Goal: Transaction & Acquisition: Register for event/course

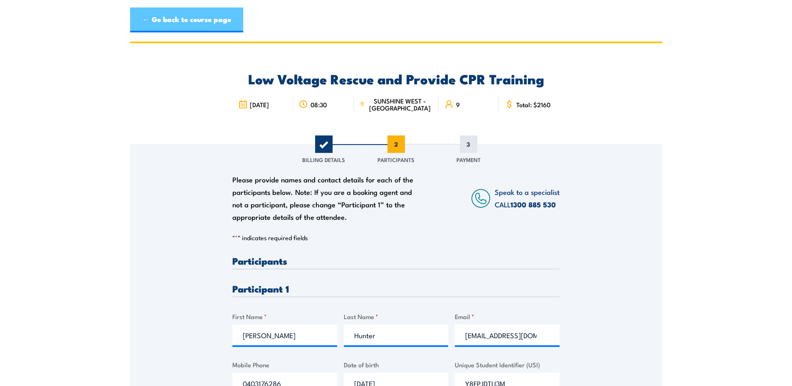
click at [176, 21] on link "← Go back to course page" at bounding box center [186, 19] width 113 height 25
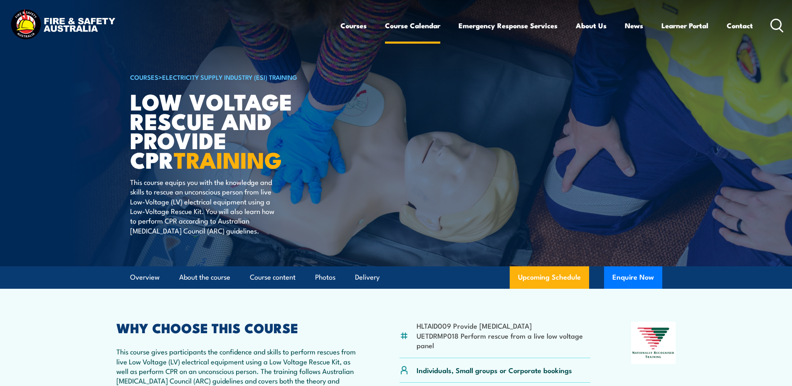
click at [418, 25] on link "Course Calendar" at bounding box center [412, 26] width 55 height 22
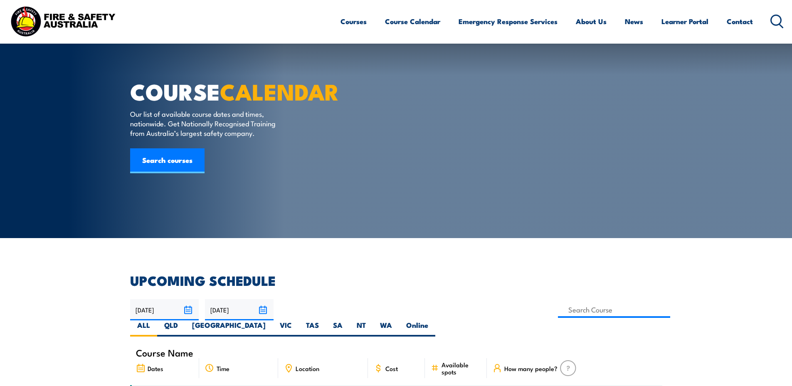
click at [299, 321] on label "VIC" at bounding box center [286, 329] width 26 height 16
click at [297, 321] on input "VIC" at bounding box center [294, 323] width 5 height 5
radio input "true"
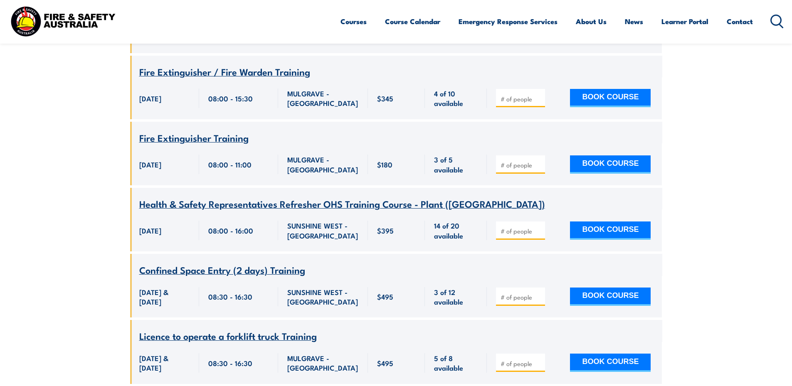
scroll to position [857, 0]
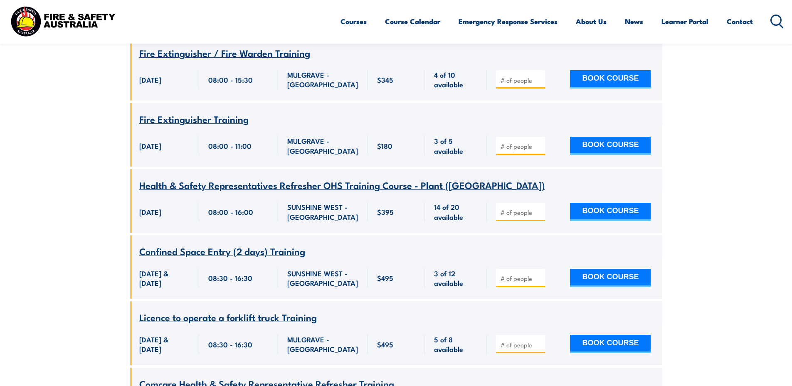
click at [514, 275] on input "number" at bounding box center [522, 279] width 42 height 8
type input "1"
click at [609, 270] on button "BOOK COURSE" at bounding box center [610, 278] width 81 height 18
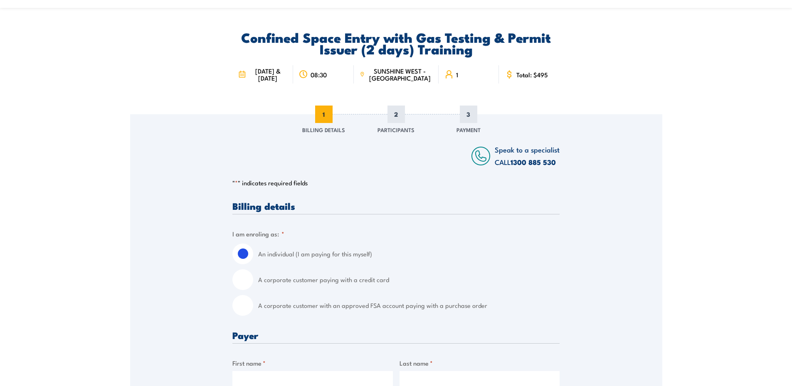
scroll to position [83, 0]
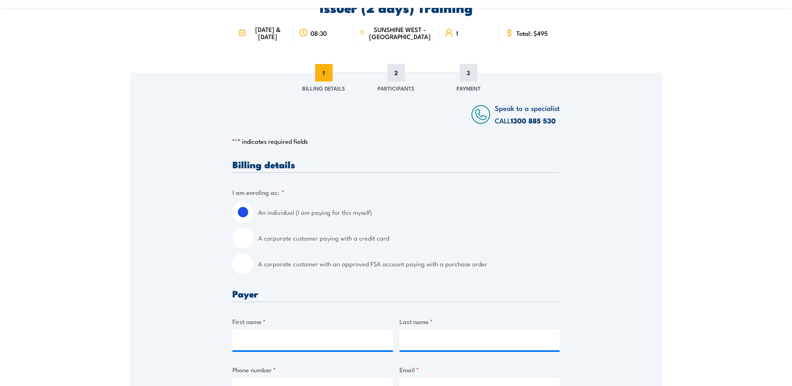
click at [241, 271] on input "A corporate customer with an approved FSA account paying with a purchase order" at bounding box center [243, 264] width 21 height 21
radio input "true"
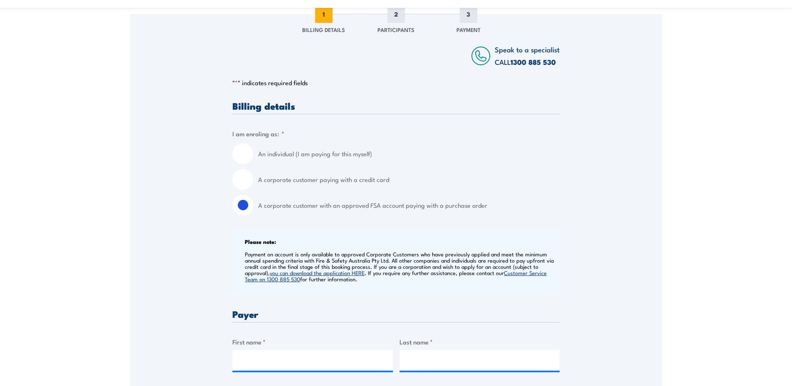
scroll to position [333, 0]
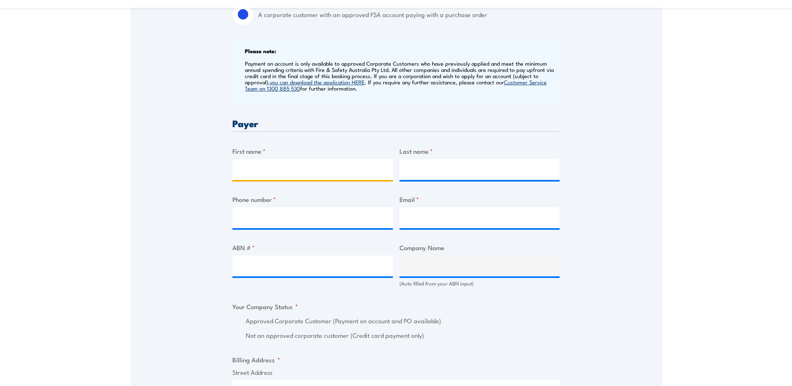
click at [262, 175] on input "First name *" at bounding box center [313, 169] width 161 height 21
type input "Paul"
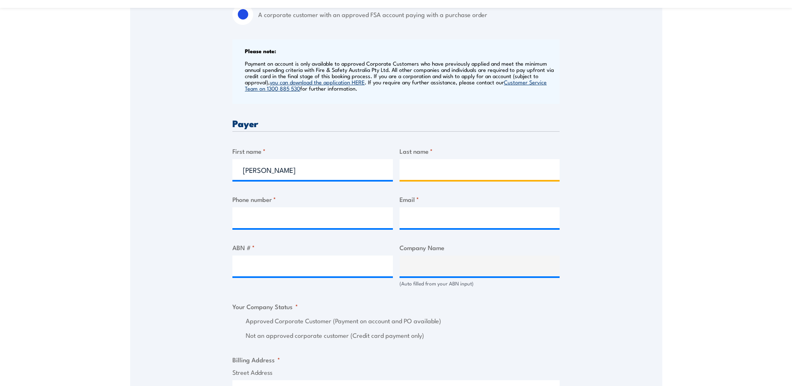
type input "Mazziotta"
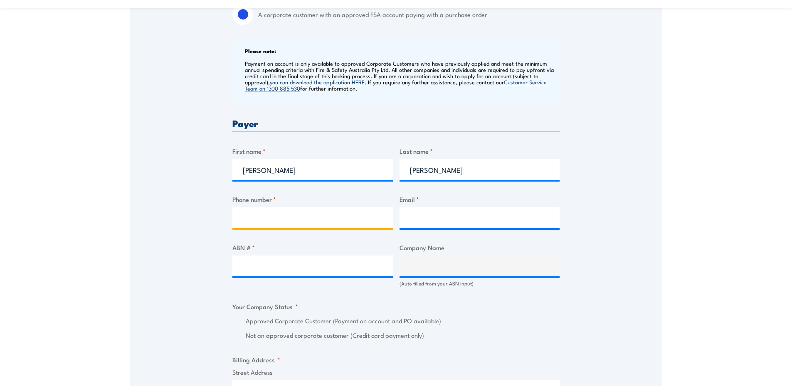
type input "0413851446"
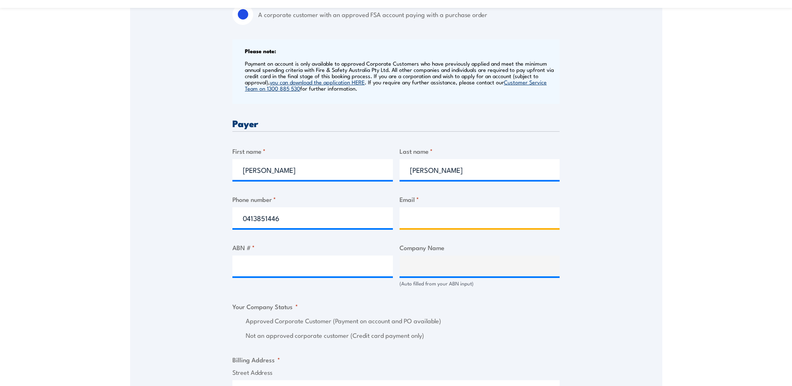
type input "pmazziotta@microsoft.com"
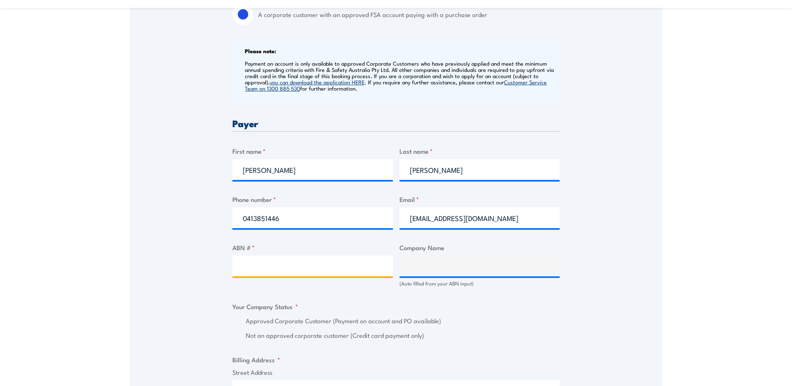
click at [278, 277] on input "ABN # *" at bounding box center [313, 266] width 161 height 21
type input "31163792078"
type input "MICROSOFT DATACENTER (AUSTRALIA) PTY LIMITED"
radio input "true"
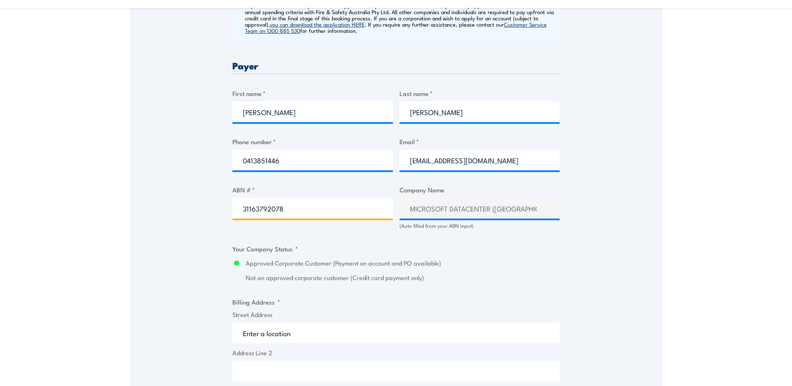
scroll to position [458, 0]
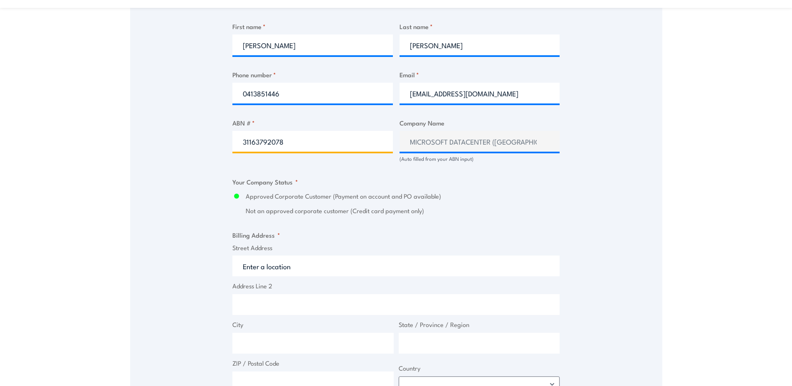
type input "31163792078"
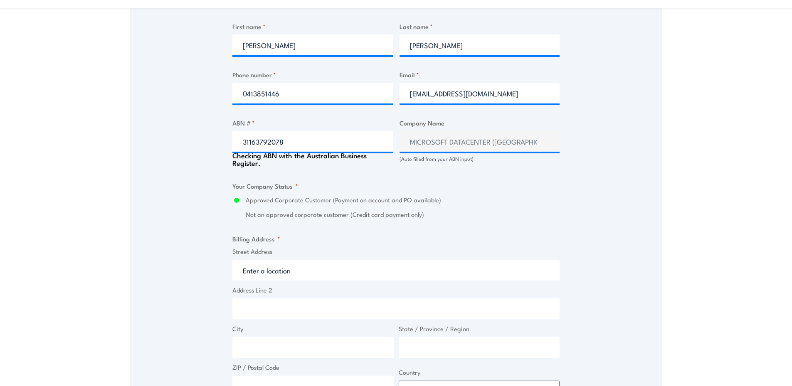
click at [275, 270] on input "Street Address" at bounding box center [396, 270] width 327 height 21
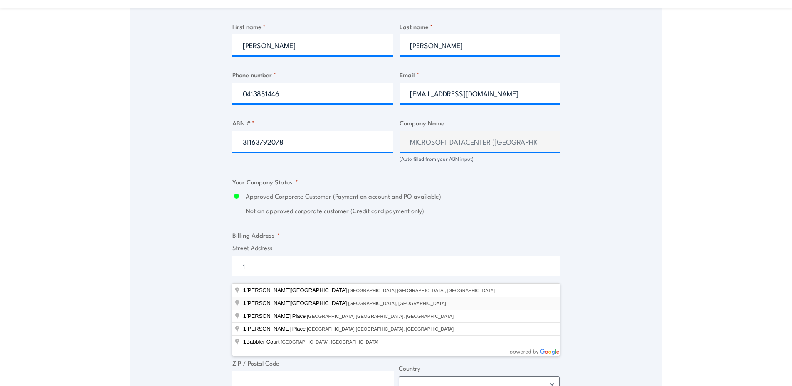
type input "1 Denison Street, North Sydney NSW, Australia"
type input "1 Denison St"
type input "North Sydney"
type input "New South Wales"
type input "2060"
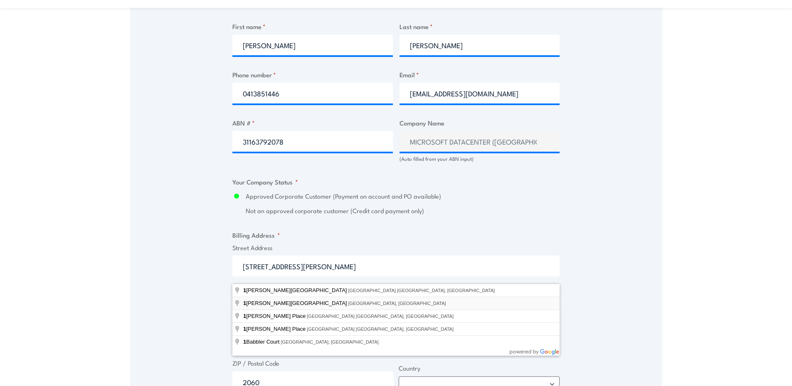
select select "Australia"
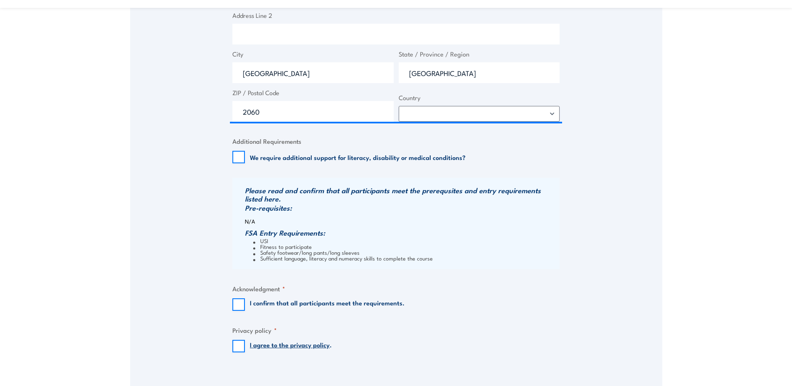
scroll to position [749, 0]
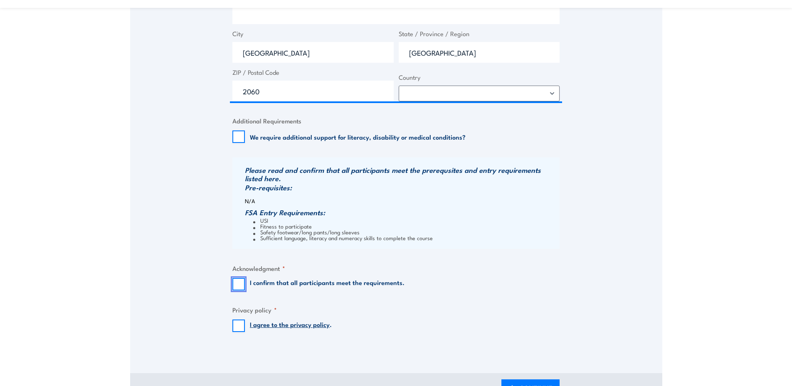
click at [240, 291] on input "I confirm that all participants meet the requirements." at bounding box center [239, 284] width 12 height 12
checkbox input "true"
click at [240, 332] on input "I agree to the privacy policy ." at bounding box center [239, 326] width 12 height 12
checkbox input "true"
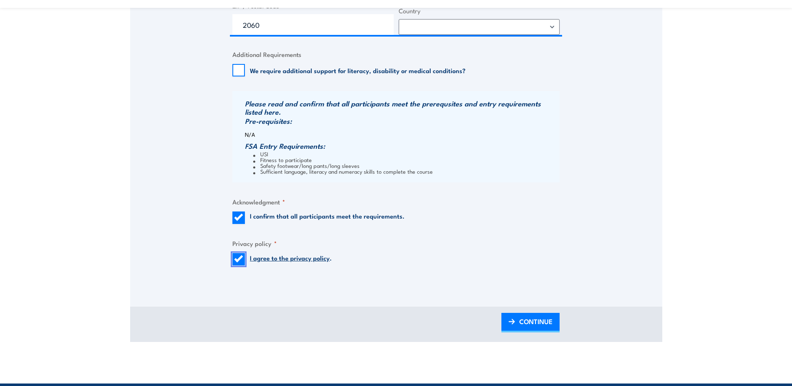
scroll to position [957, 0]
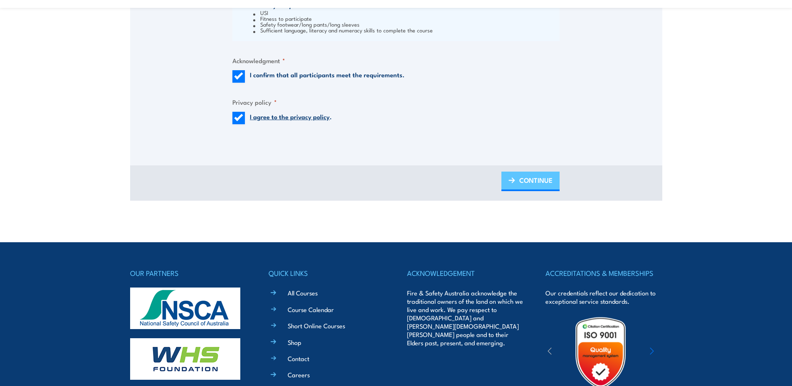
click at [538, 191] on span "CONTINUE" at bounding box center [536, 180] width 33 height 22
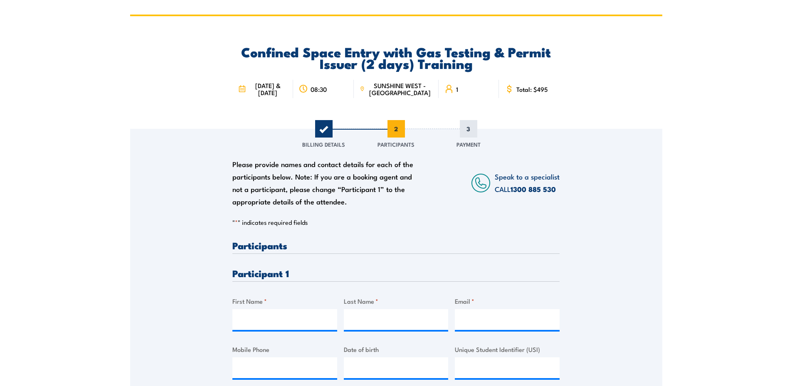
scroll to position [42, 0]
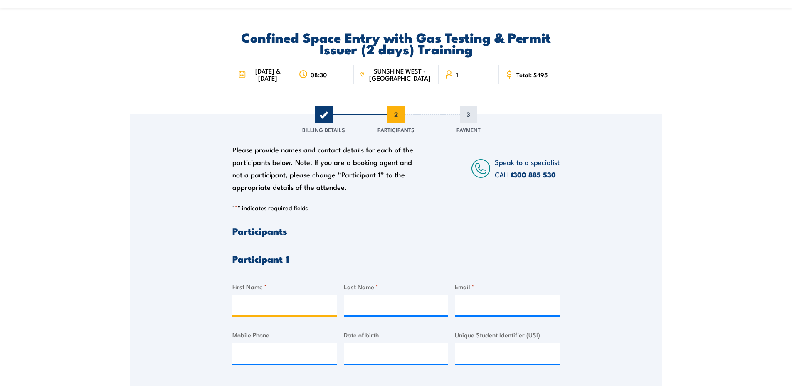
click at [297, 311] on input "First Name *" at bounding box center [285, 305] width 105 height 21
type input "joshua"
type input "Darren"
drag, startPoint x: 245, startPoint y: 314, endPoint x: 240, endPoint y: 314, distance: 4.2
click at [240, 314] on input "joshua" at bounding box center [285, 305] width 105 height 21
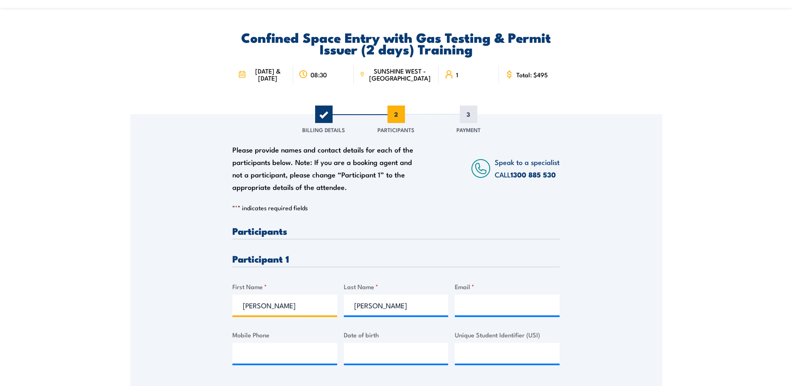
type input "Joshua"
click at [474, 315] on input "Email *" at bounding box center [507, 305] width 105 height 21
paste input "joshuadarren@microsoft.com"
type input "joshuadarren@microsoft.com"
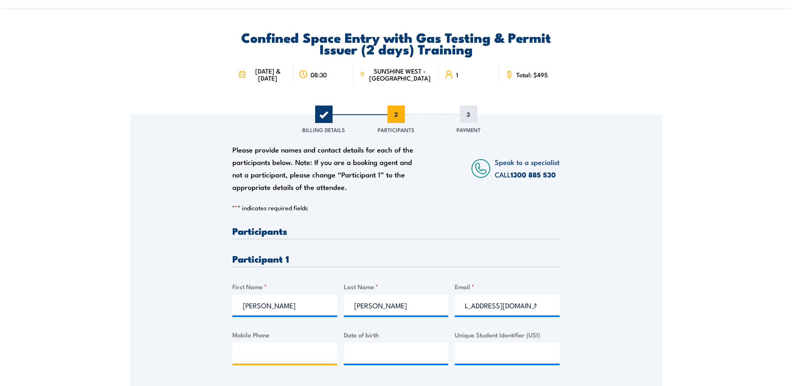
scroll to position [0, 0]
click at [290, 364] on input "Mobile Phone" at bounding box center [285, 353] width 105 height 21
type input "0491965512"
type input "__/__/____"
paste input "26/05/1990"
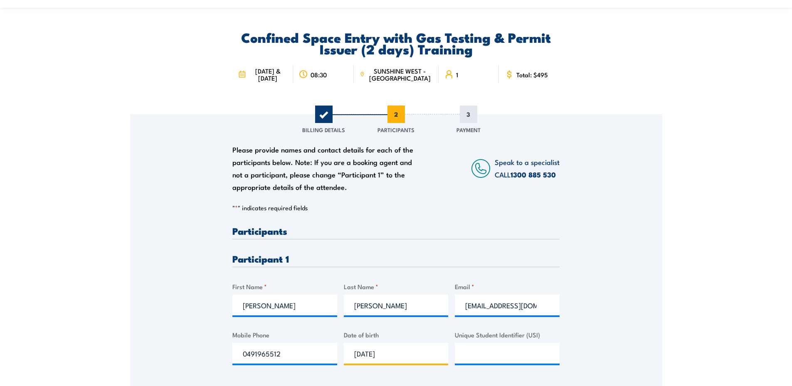
type input "26/05/1990"
click at [483, 356] on input "Unique Student Identifier (USI)" at bounding box center [507, 353] width 105 height 21
paste input "YE9MG7C4BF"
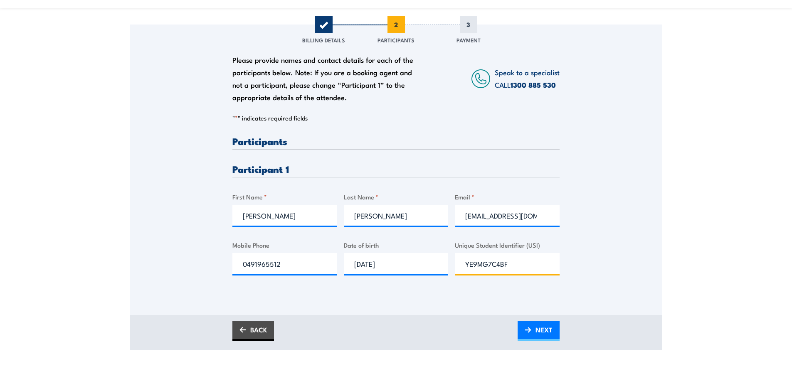
scroll to position [208, 0]
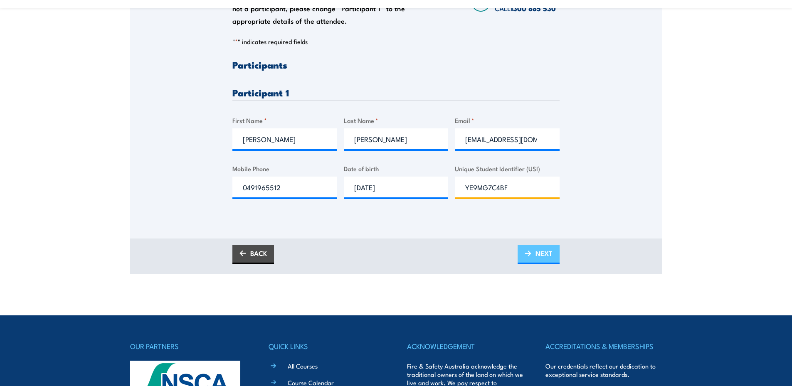
type input "YE9MG7C4BF"
click at [546, 263] on span "NEXT" at bounding box center [544, 253] width 17 height 22
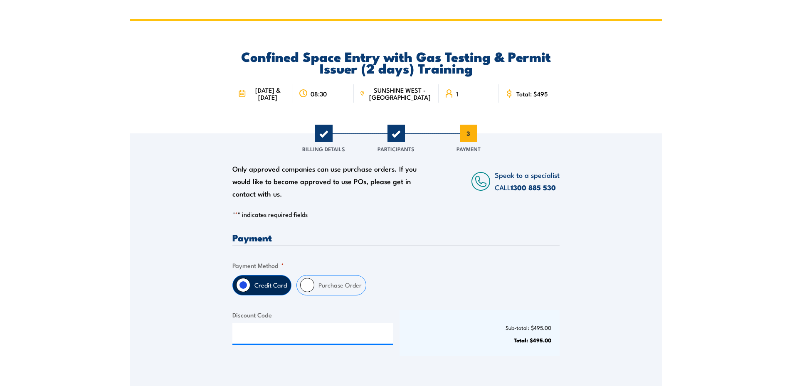
scroll to position [42, 0]
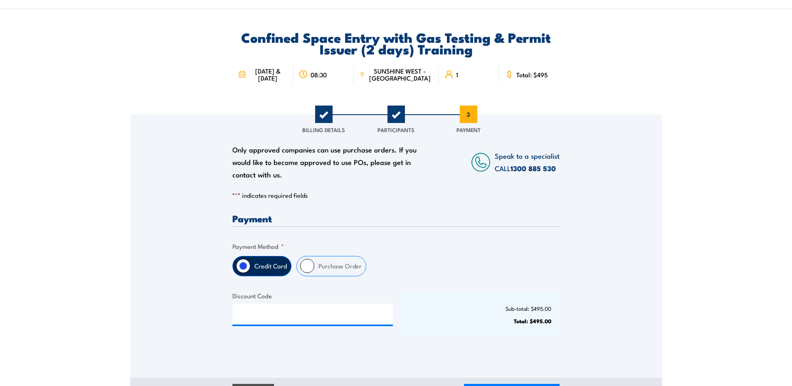
click at [309, 270] on input "Purchase Order" at bounding box center [307, 266] width 14 height 14
radio input "true"
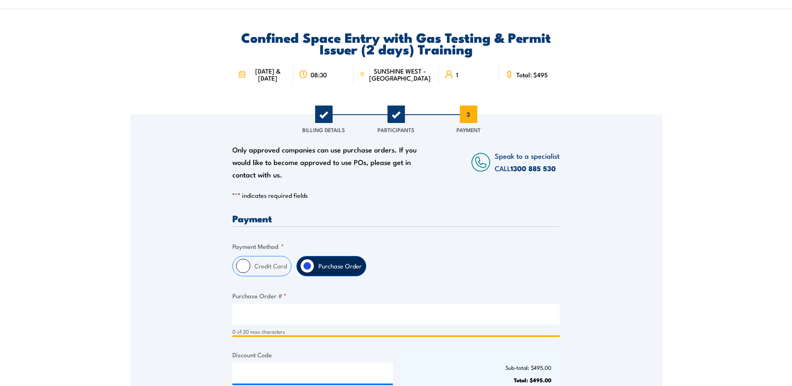
click at [295, 322] on input "Purchase Order # *" at bounding box center [396, 314] width 327 height 21
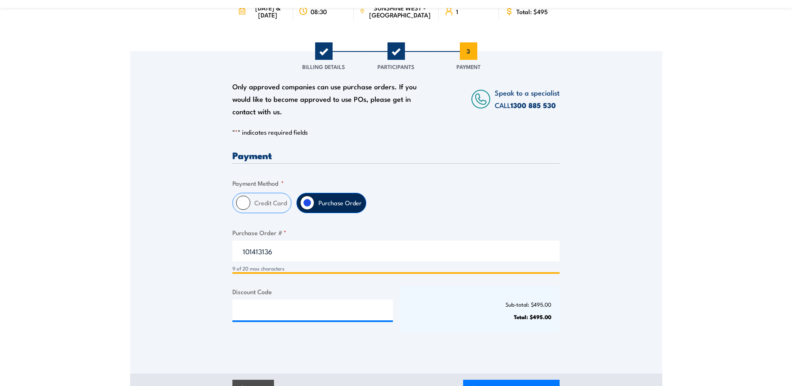
scroll to position [125, 0]
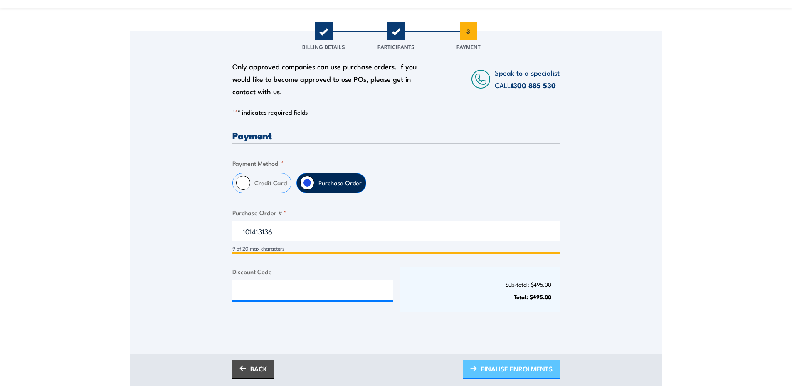
type input "101413136"
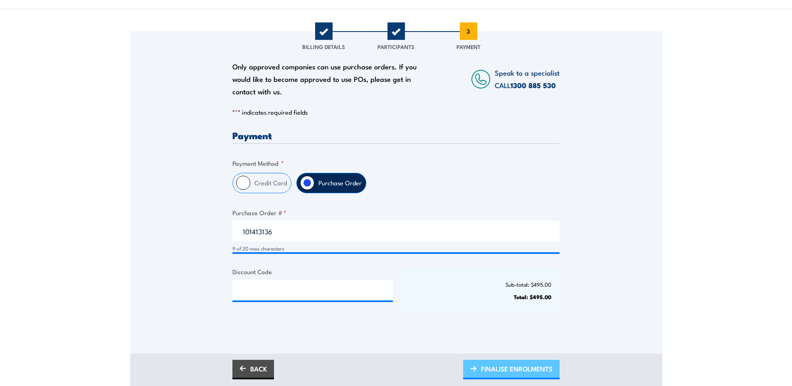
click at [517, 374] on span "FINALISE ENROLMENTS" at bounding box center [517, 369] width 72 height 22
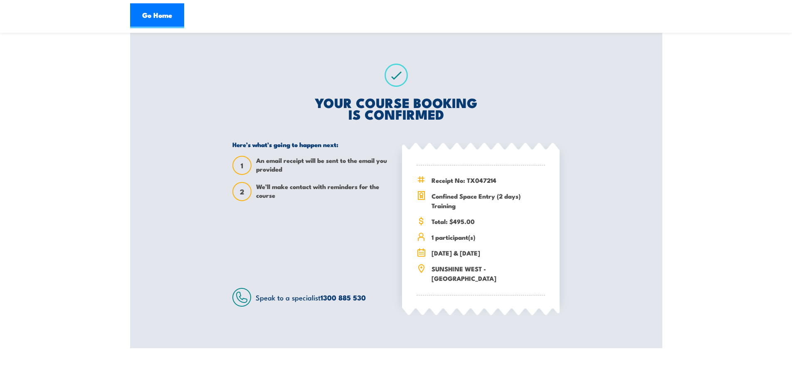
scroll to position [125, 0]
